Goal: Task Accomplishment & Management: Manage account settings

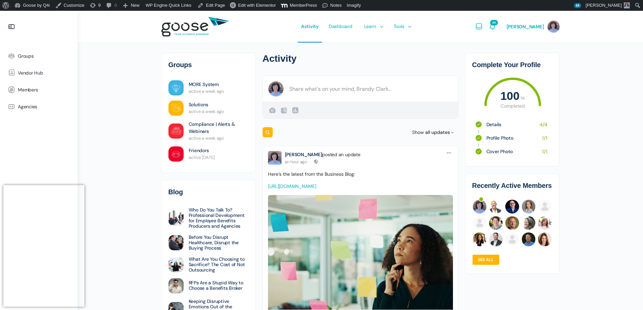
click at [554, 24] on e-page-transition at bounding box center [321, 155] width 643 height 310
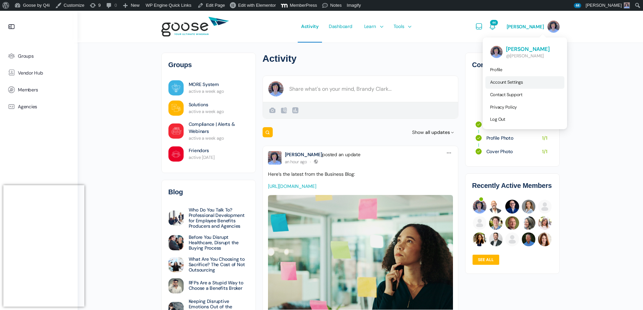
click at [512, 79] on span "Account Settings" at bounding box center [506, 82] width 33 height 6
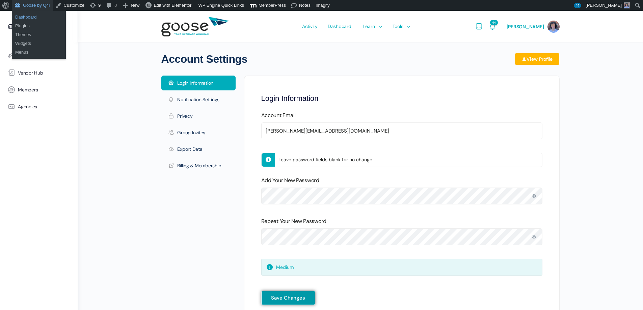
click at [33, 13] on link "Dashboard" at bounding box center [39, 17] width 54 height 9
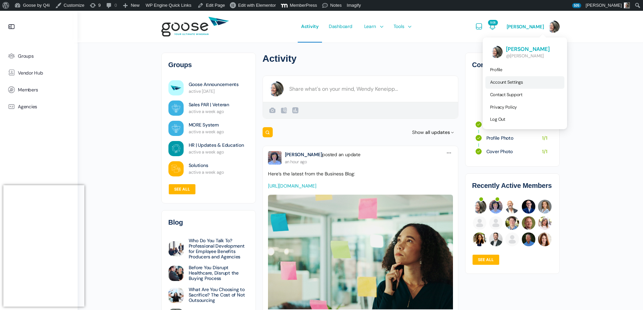
click at [510, 83] on span "Account Settings" at bounding box center [506, 82] width 33 height 6
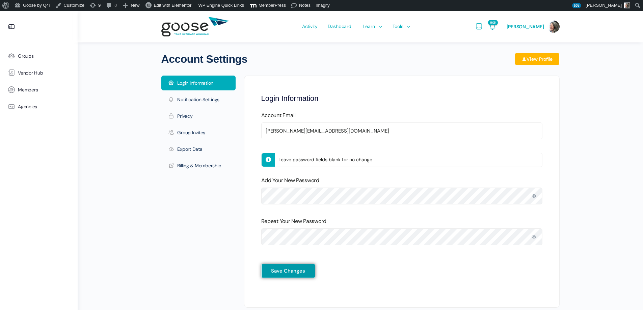
scroll to position [20, 0]
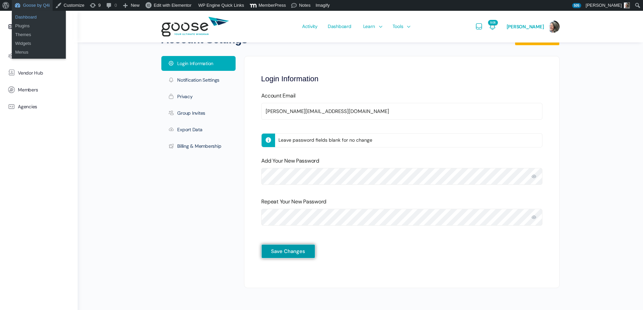
click at [31, 19] on link "Dashboard" at bounding box center [39, 17] width 54 height 9
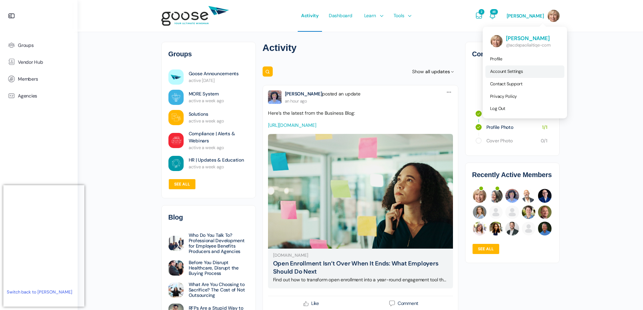
click at [509, 73] on span "Account Settings" at bounding box center [506, 72] width 33 height 6
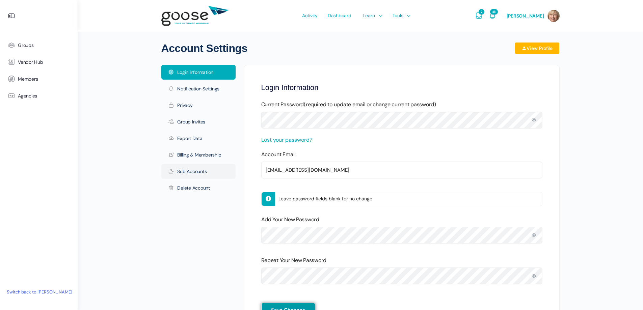
click at [205, 171] on link "Sub Accounts" at bounding box center [198, 171] width 74 height 15
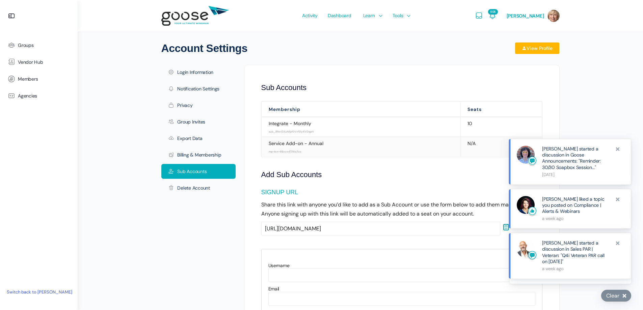
click at [66, 291] on link "Switch back to [PERSON_NAME]" at bounding box center [39, 292] width 72 height 11
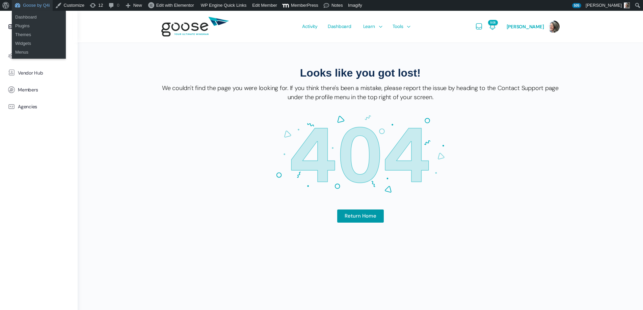
click at [36, 7] on link "Goose by Q4i" at bounding box center [32, 5] width 41 height 11
